Goal: Information Seeking & Learning: Learn about a topic

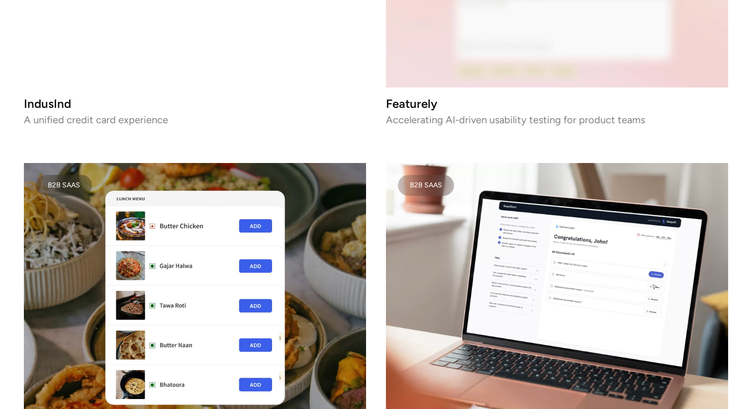
scroll to position [1948, 0]
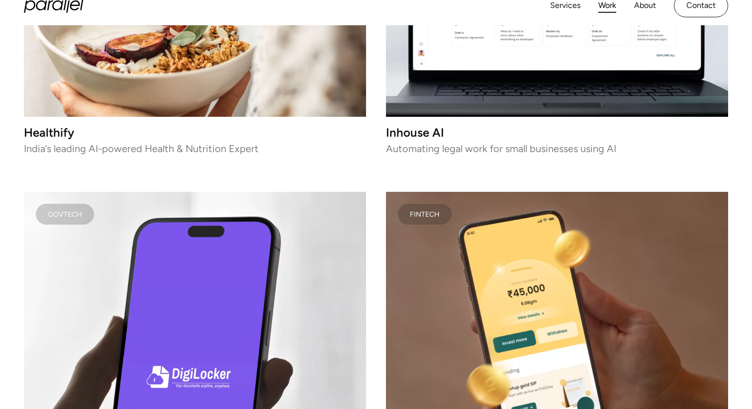
scroll to position [2134, 0]
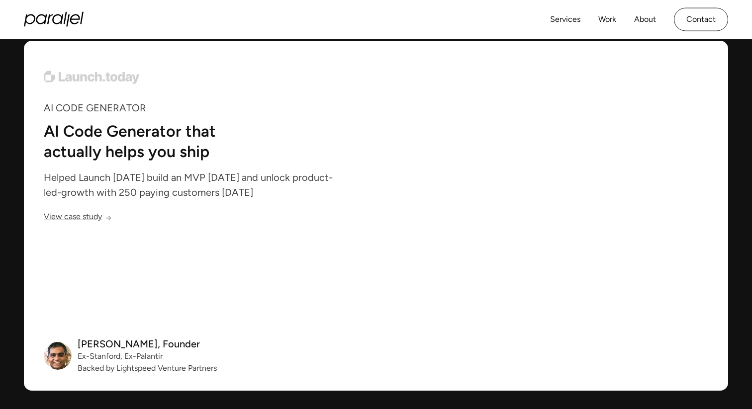
scroll to position [3605, 0]
